Goal: Task Accomplishment & Management: Use online tool/utility

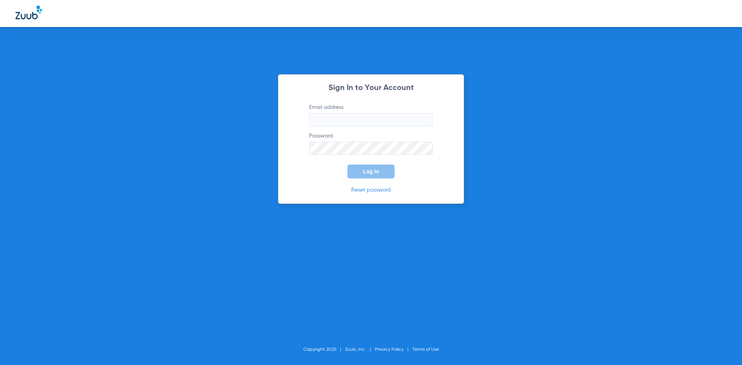
type input "[EMAIL_ADDRESS][DOMAIN_NAME]"
click at [353, 170] on button "Log In" at bounding box center [370, 172] width 47 height 14
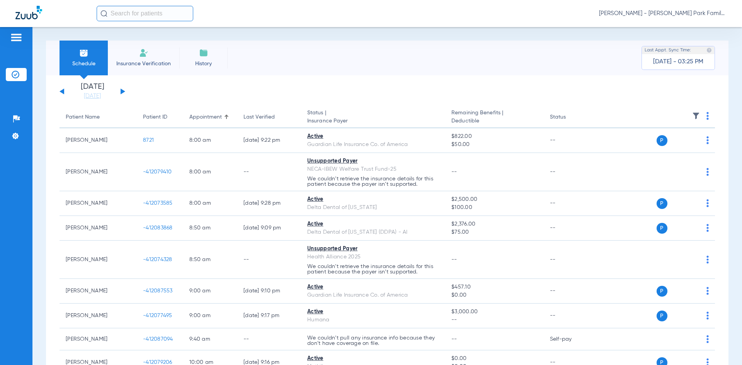
click at [121, 88] on div "[DATE] [DATE] [DATE] [DATE] [DATE] [DATE] [DATE] [DATE] [DATE] [DATE] [DATE] [D…" at bounding box center [92, 91] width 66 height 17
click at [122, 91] on button at bounding box center [123, 91] width 5 height 6
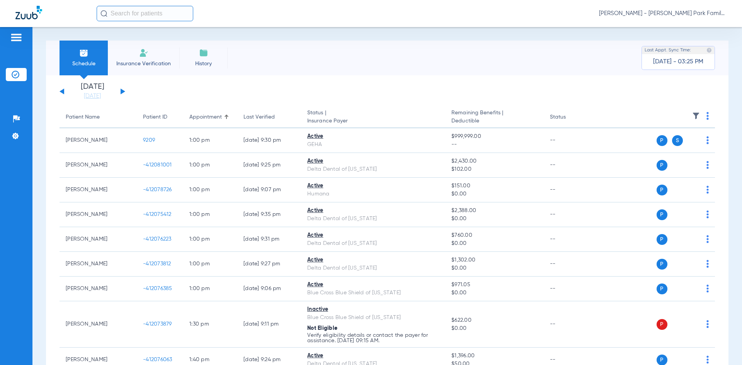
click at [692, 115] on img at bounding box center [696, 116] width 8 height 8
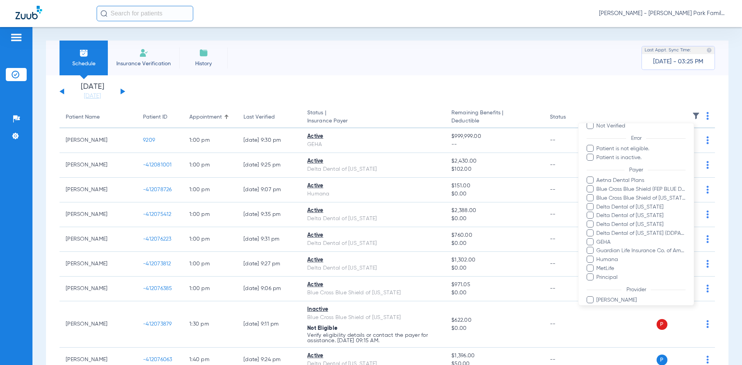
scroll to position [126, 0]
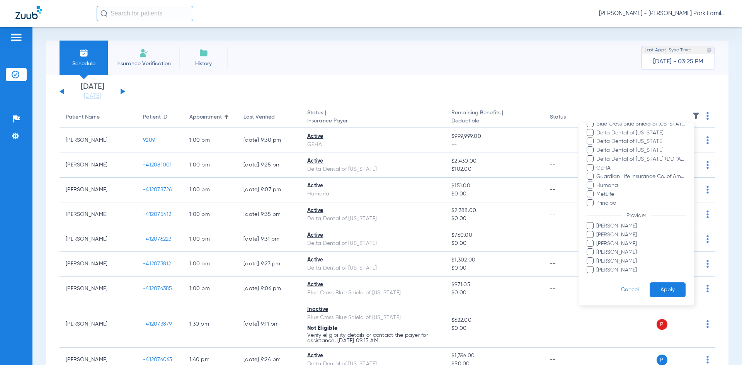
click at [591, 226] on span at bounding box center [589, 225] width 7 height 7
click at [597, 231] on input "[PERSON_NAME]" at bounding box center [597, 231] width 0 height 0
click at [592, 261] on span at bounding box center [589, 260] width 7 height 7
click at [597, 267] on input "[PERSON_NAME]" at bounding box center [597, 267] width 0 height 0
click at [659, 289] on button "Apply" at bounding box center [667, 289] width 36 height 15
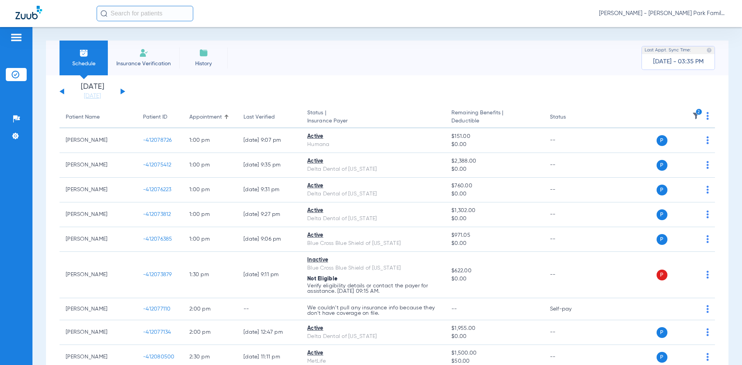
click at [151, 58] on li "Insurance Verification" at bounding box center [143, 58] width 71 height 35
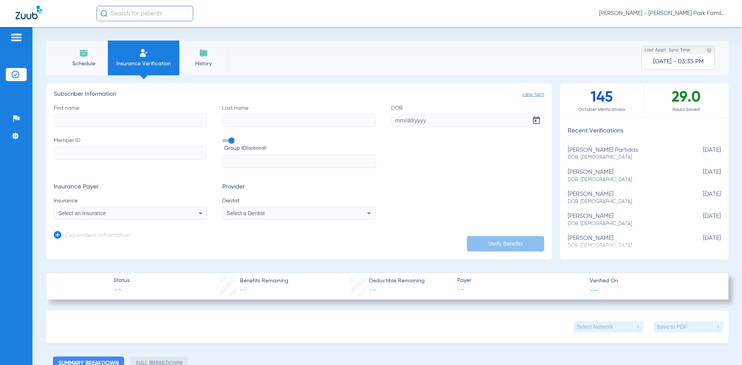
click at [84, 56] on img at bounding box center [83, 52] width 9 height 9
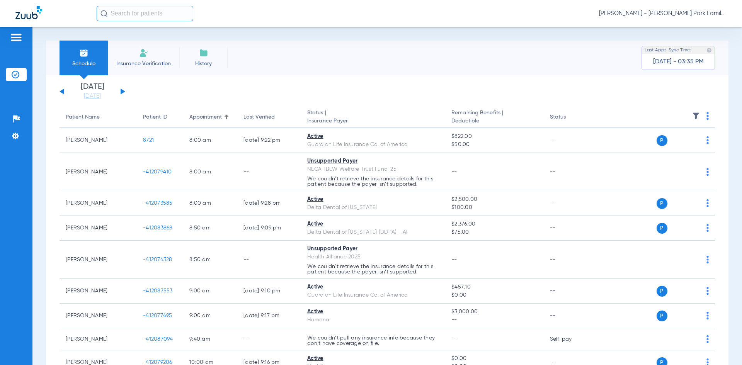
click at [200, 71] on li "History" at bounding box center [203, 58] width 48 height 35
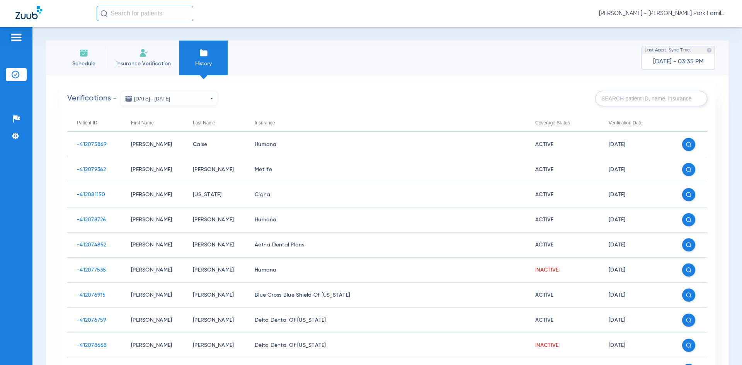
click at [136, 58] on li "Insurance Verification" at bounding box center [143, 58] width 71 height 35
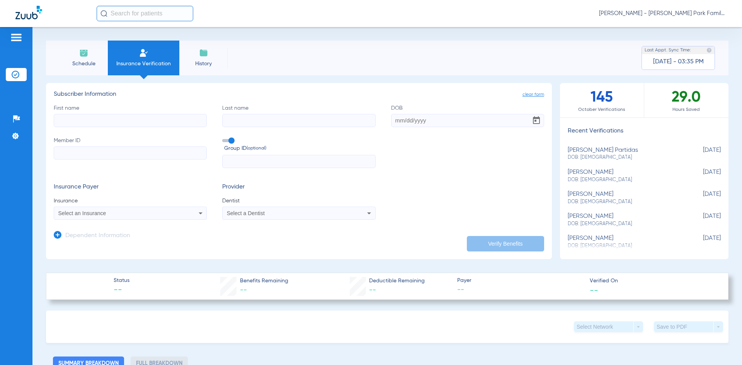
click at [81, 53] on img at bounding box center [83, 52] width 9 height 9
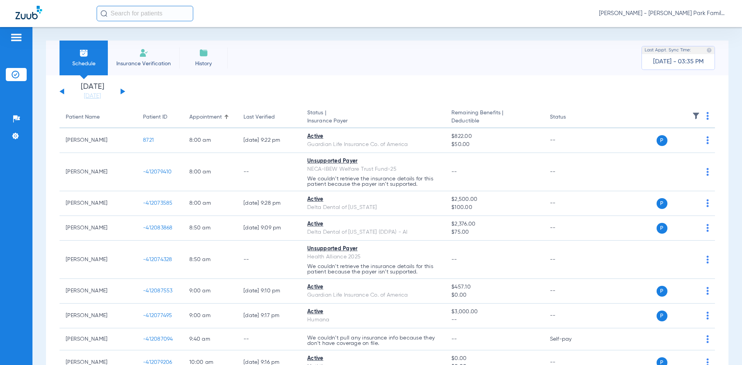
click at [120, 91] on div "[DATE] [DATE] [DATE] [DATE] [DATE] [DATE] [DATE] [DATE] [DATE] [DATE] [DATE] [D…" at bounding box center [92, 91] width 66 height 17
click at [122, 92] on button at bounding box center [123, 91] width 5 height 6
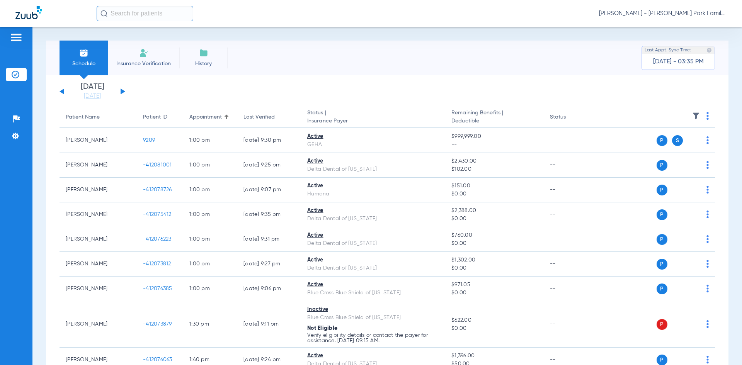
click at [692, 116] on img at bounding box center [696, 116] width 8 height 8
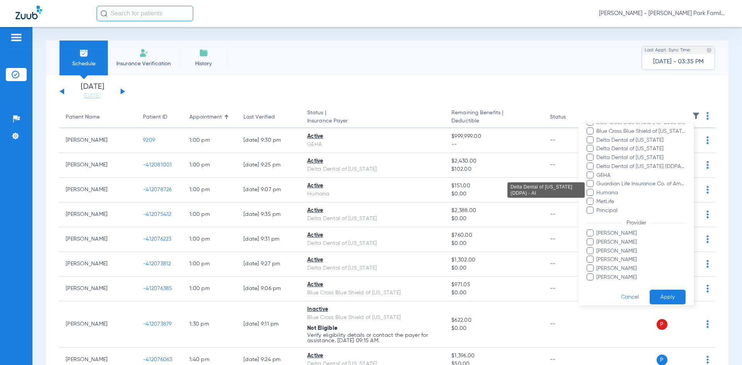
scroll to position [126, 0]
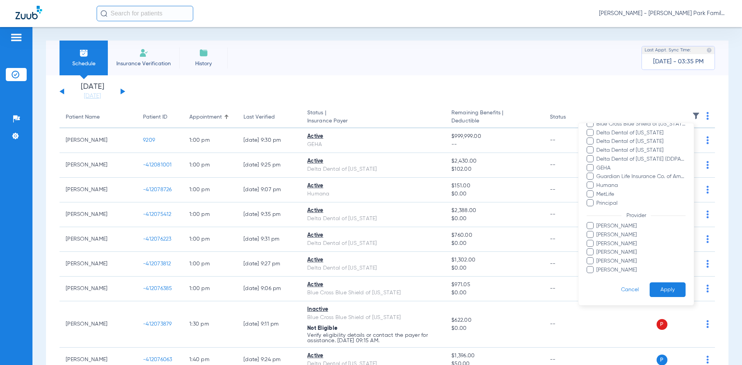
click at [589, 226] on span at bounding box center [589, 225] width 7 height 7
click at [597, 231] on input "[PERSON_NAME]" at bounding box center [597, 231] width 0 height 0
click at [592, 263] on span at bounding box center [589, 260] width 7 height 7
click at [597, 267] on input "[PERSON_NAME]" at bounding box center [597, 267] width 0 height 0
click at [660, 287] on button "Apply" at bounding box center [667, 289] width 36 height 15
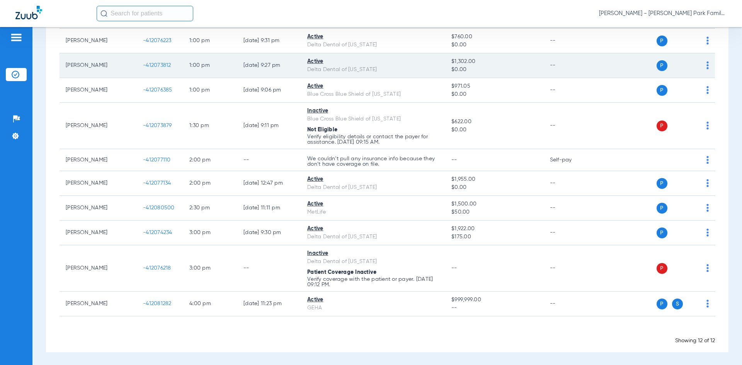
scroll to position [150, 0]
